Goal: Find contact information: Find contact information

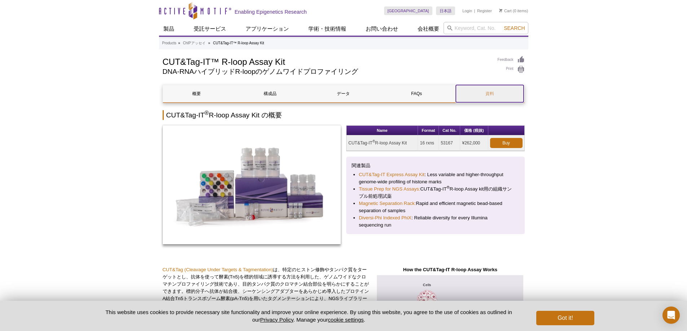
click at [501, 92] on link "資料" at bounding box center [490, 93] width 68 height 17
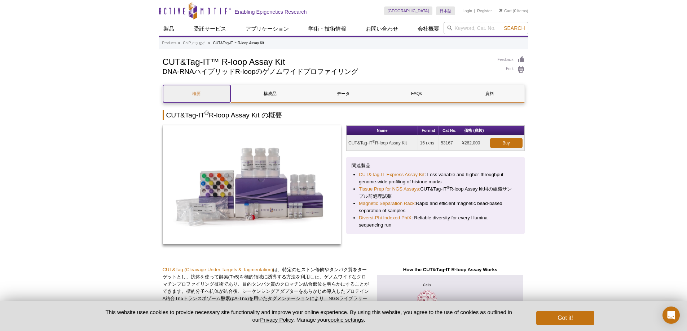
click at [206, 97] on link "概要" at bounding box center [197, 93] width 68 height 17
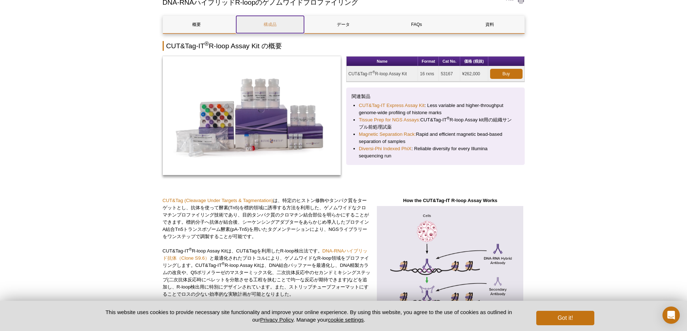
click at [263, 26] on link "構成品" at bounding box center [270, 24] width 68 height 17
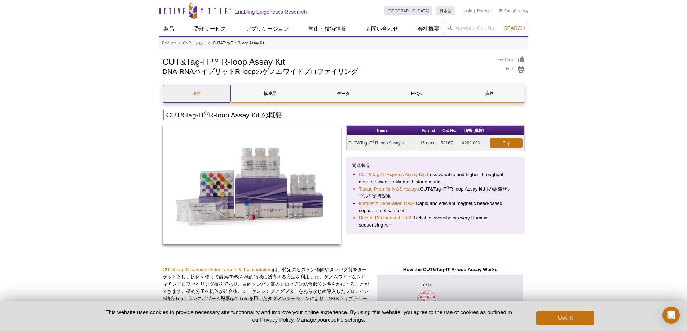
click at [187, 90] on link "概要" at bounding box center [197, 93] width 68 height 17
click at [221, 44] on li "CUT&Tag-IT™ R-loop Assay Kit" at bounding box center [238, 43] width 51 height 4
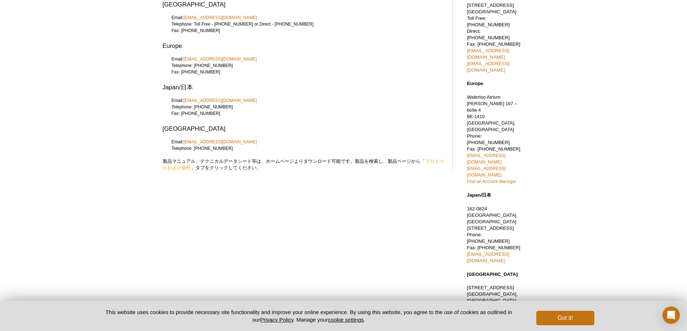
scroll to position [64, 0]
click at [230, 97] on link "japantech@activemotif.com" at bounding box center [219, 99] width 73 height 6
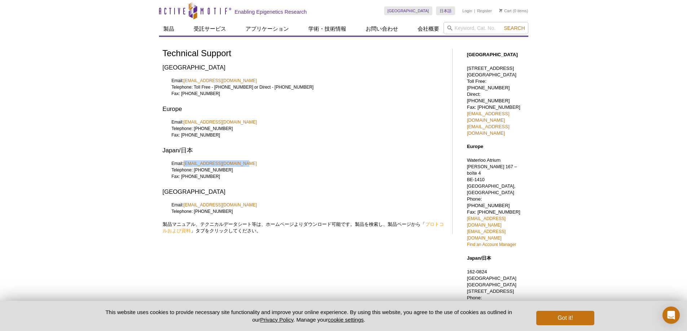
drag, startPoint x: 245, startPoint y: 164, endPoint x: 184, endPoint y: 166, distance: 60.6
click at [184, 166] on div "Email: japantech@activemotif.com Telephone: +81 (0)3 5225 3638 Fax: +81 (0)3 52…" at bounding box center [304, 173] width 282 height 26
copy link "japantech@activemotif.com"
click at [375, 107] on h3 "Europe" at bounding box center [304, 109] width 282 height 9
click at [111, 228] on div "Active Motif Logo Enabling Epigenetics Research 0 Search Skip to content Active…" at bounding box center [343, 253] width 687 height 506
